Goal: Obtain resource: Obtain resource

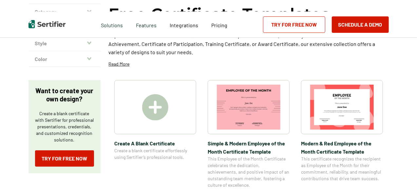
scroll to position [65, 0]
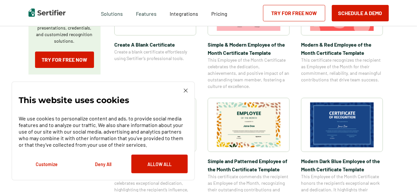
click at [185, 92] on img at bounding box center [186, 90] width 4 height 4
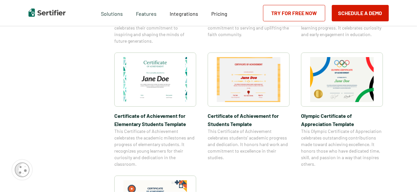
scroll to position [458, 0]
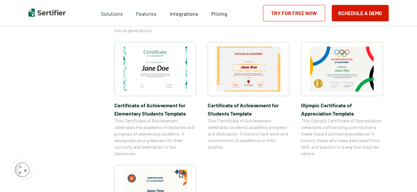
click at [178, 78] on img at bounding box center [155, 69] width 64 height 45
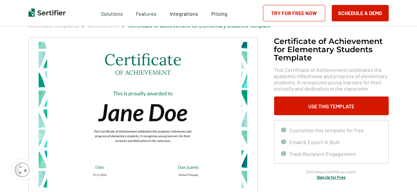
scroll to position [65, 0]
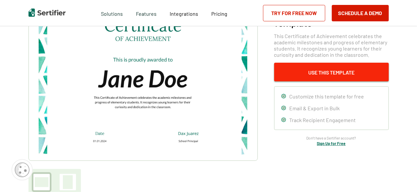
click at [355, 74] on button "Use This Template" at bounding box center [331, 72] width 115 height 19
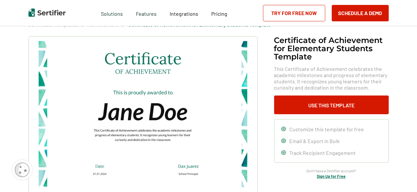
scroll to position [0, 0]
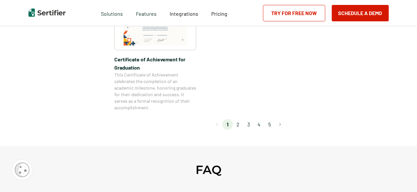
scroll to position [617, 0]
